Goal: Navigation & Orientation: Find specific page/section

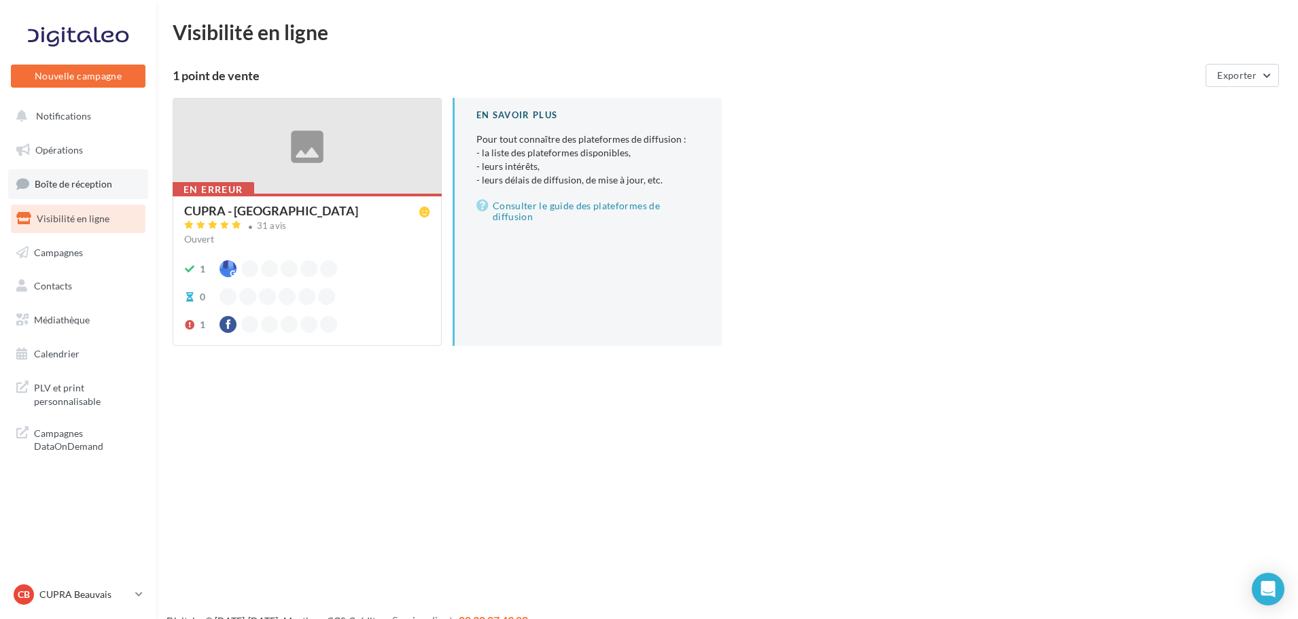
click at [61, 197] on link "Boîte de réception" at bounding box center [78, 183] width 140 height 29
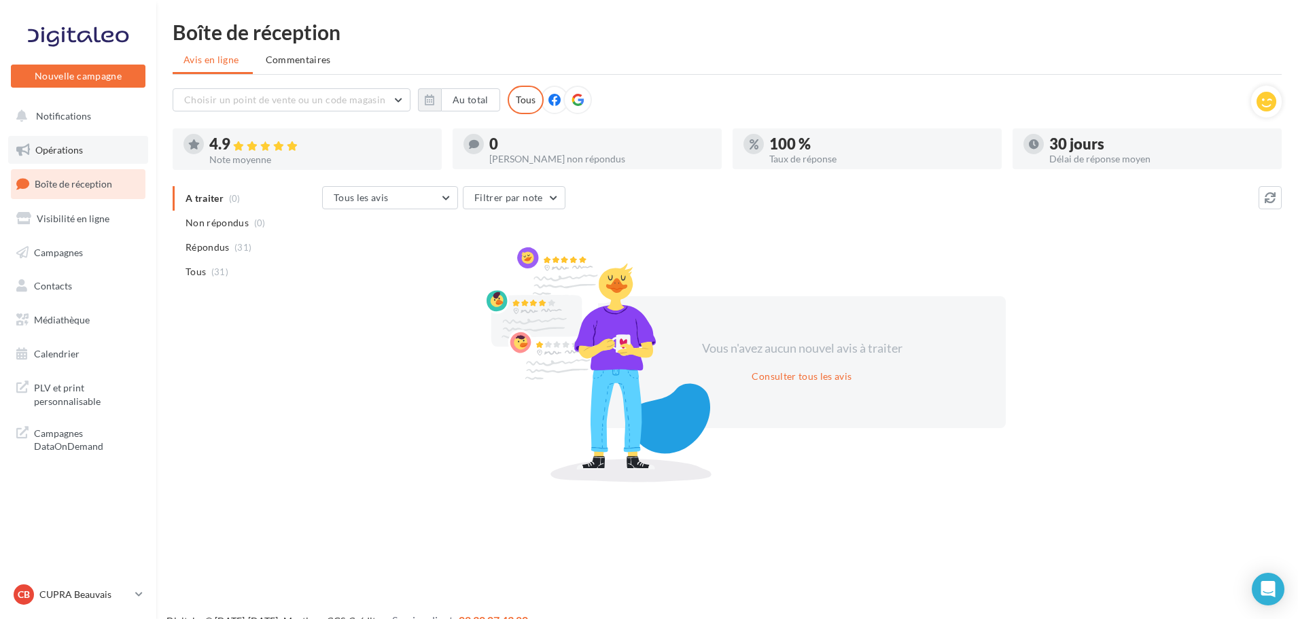
click at [82, 143] on link "Opérations" at bounding box center [78, 150] width 140 height 29
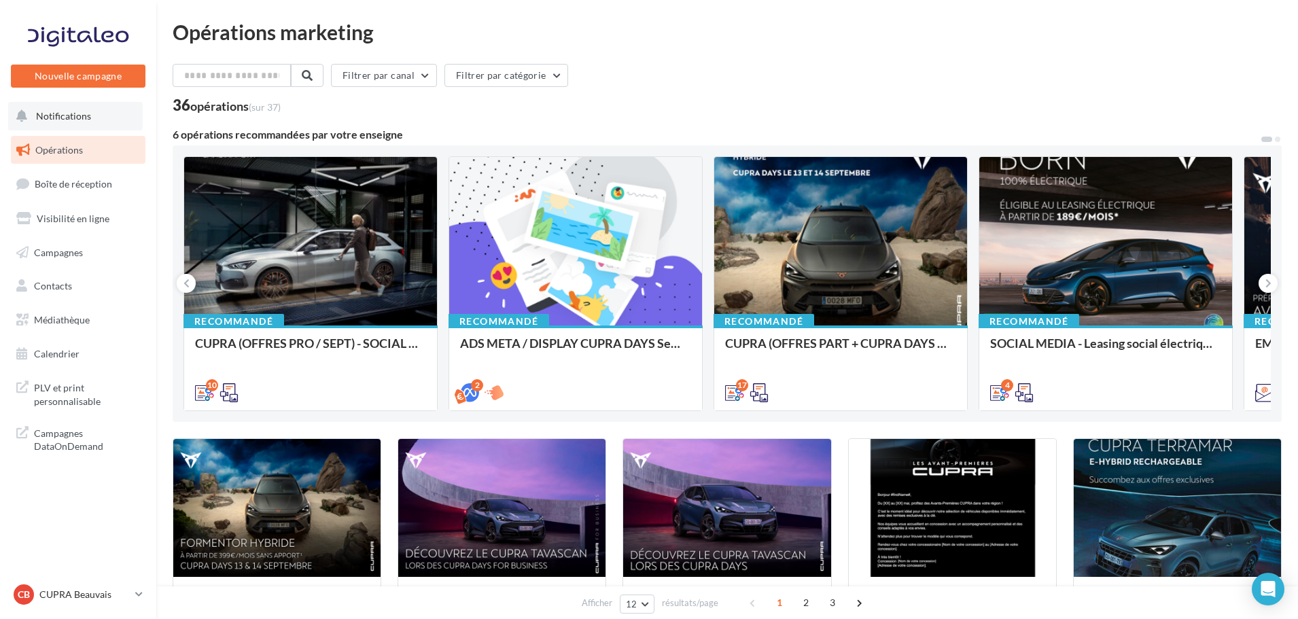
click at [95, 118] on button "Notifications" at bounding box center [75, 116] width 135 height 29
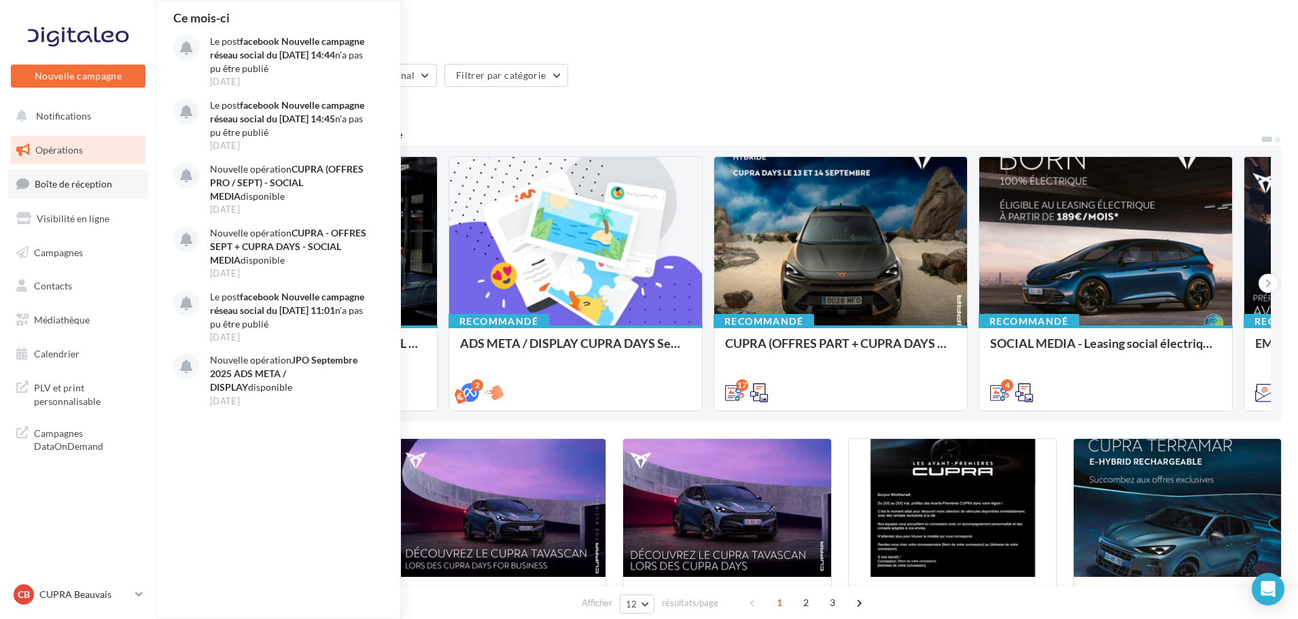
click at [62, 177] on link "Boîte de réception" at bounding box center [78, 183] width 140 height 29
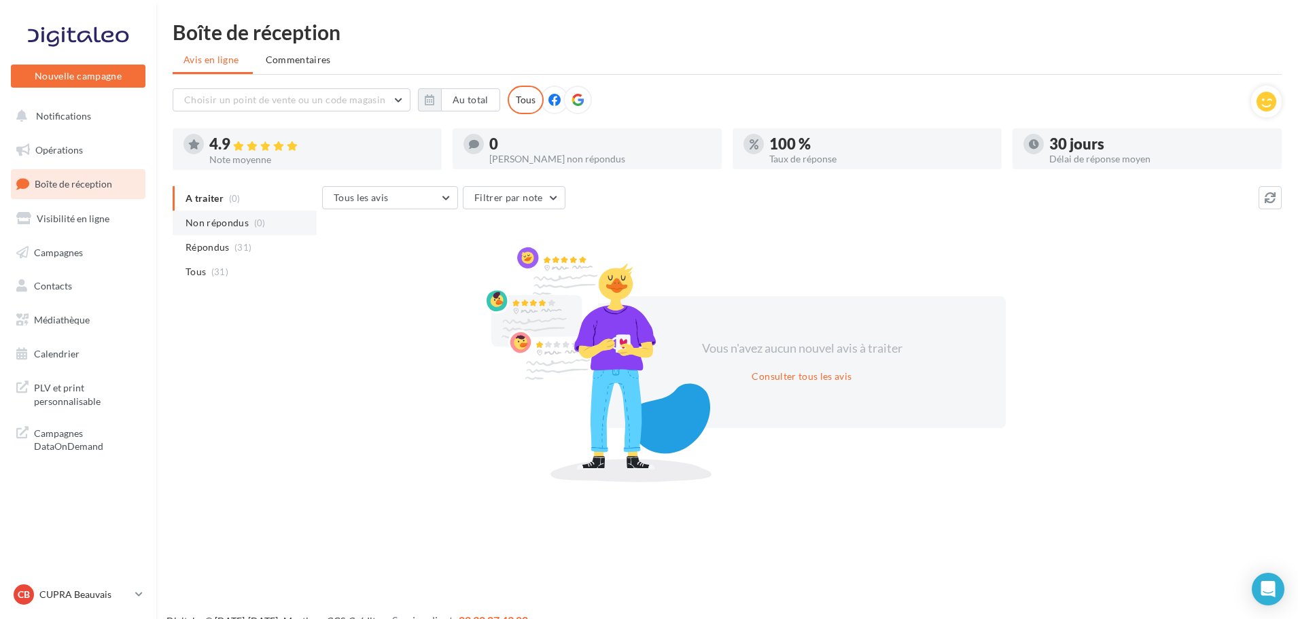
click at [237, 225] on span "Non répondus" at bounding box center [217, 223] width 63 height 14
click at [82, 315] on span "Médiathèque" at bounding box center [62, 320] width 56 height 12
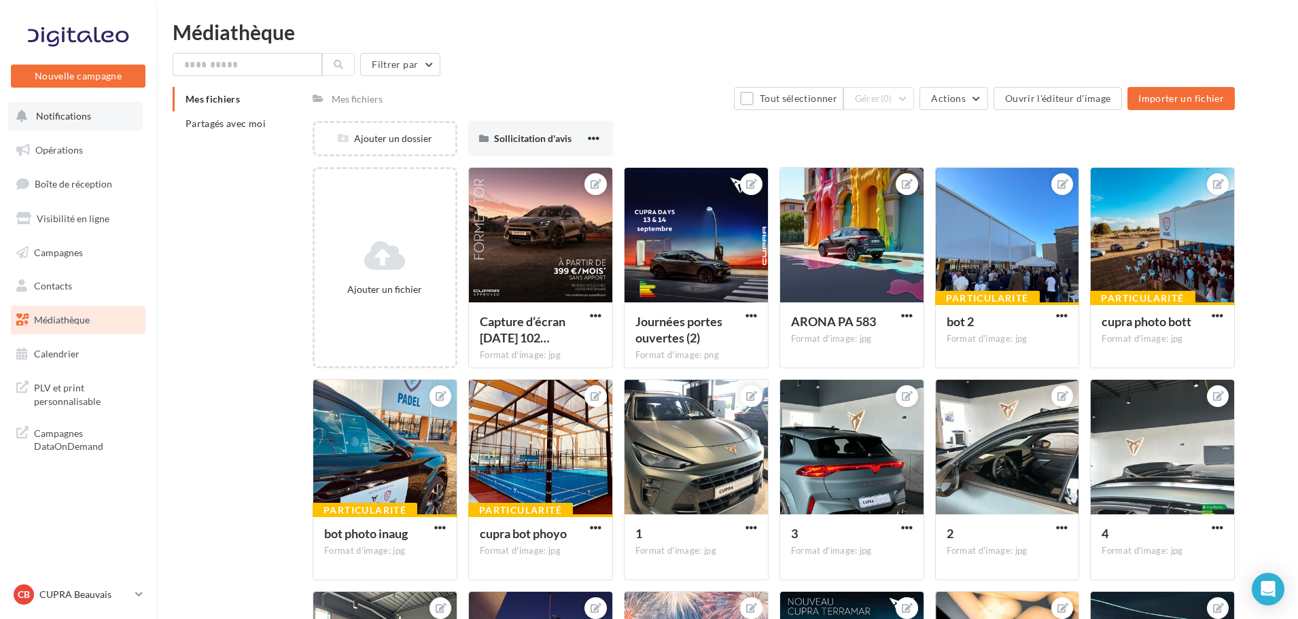
click at [80, 122] on button "Notifications" at bounding box center [75, 116] width 135 height 29
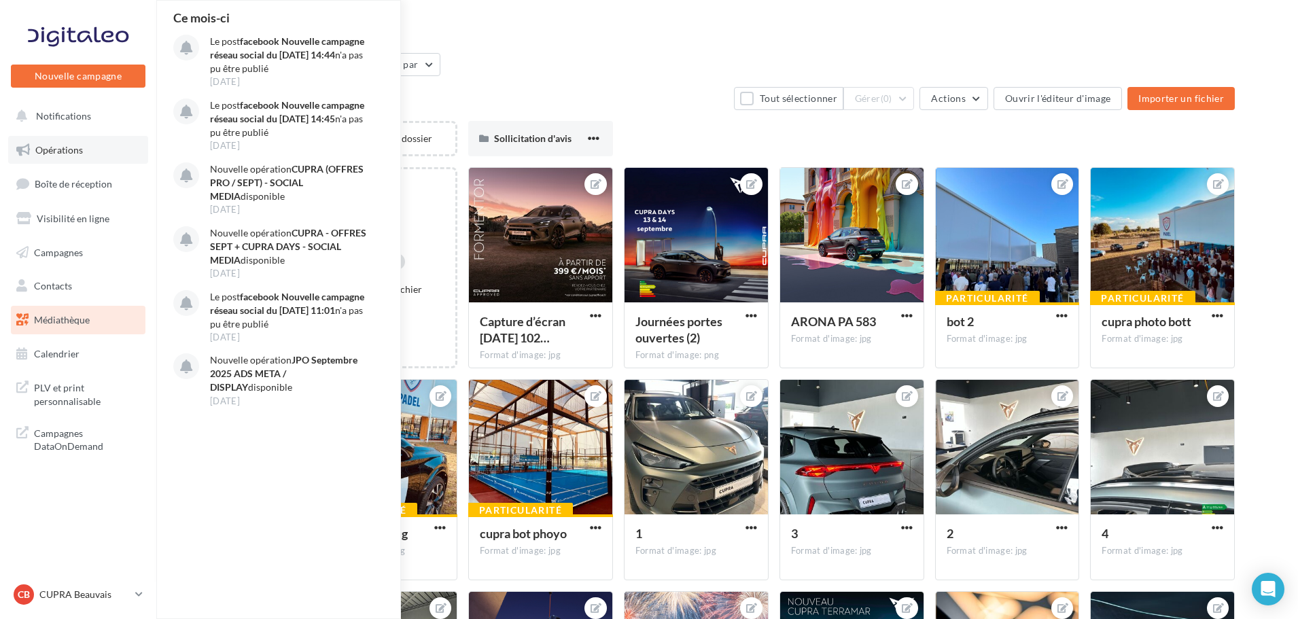
click at [75, 158] on link "Opérations" at bounding box center [78, 150] width 140 height 29
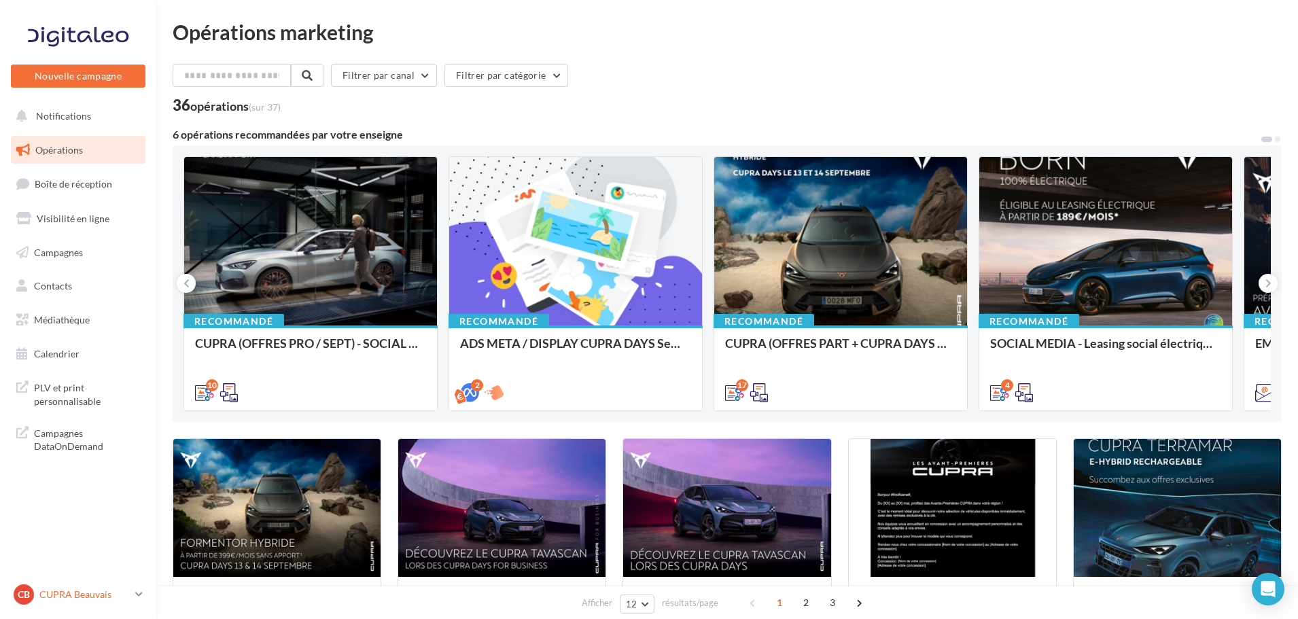
click at [126, 591] on p "CUPRA Beauvais" at bounding box center [84, 595] width 90 height 14
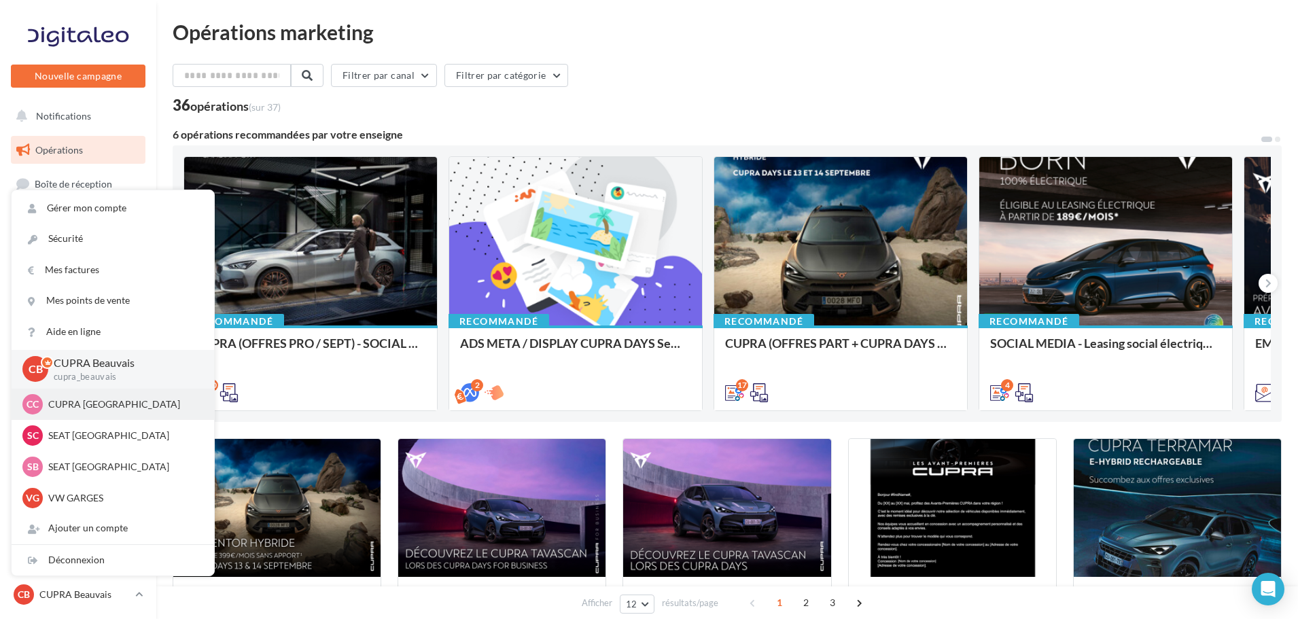
click at [77, 402] on p "CUPRA Compiègne" at bounding box center [123, 405] width 150 height 14
